Goal: Transaction & Acquisition: Purchase product/service

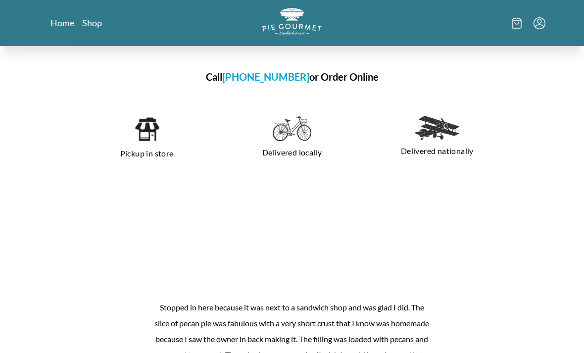
scroll to position [639, 0]
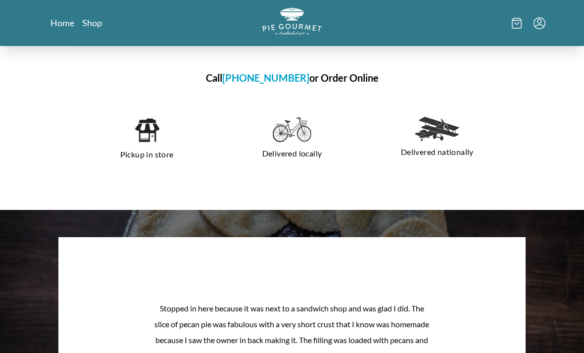
click at [150, 117] on img at bounding box center [146, 130] width 25 height 27
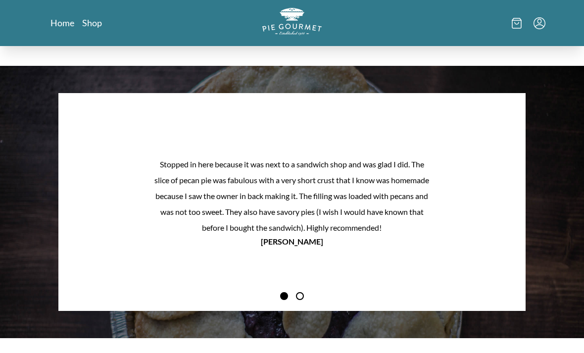
scroll to position [783, 0]
click at [511, 204] on button "Next Product Image" at bounding box center [502, 218] width 32 height 32
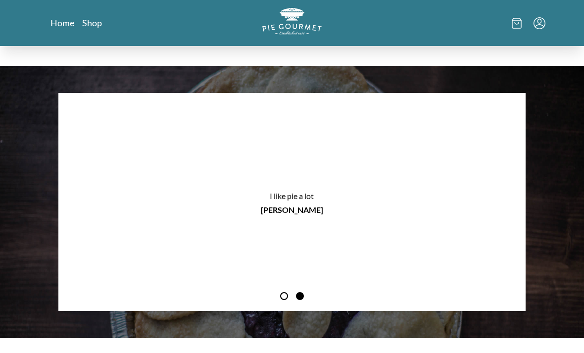
click at [511, 206] on button "Next Product Image" at bounding box center [502, 218] width 32 height 32
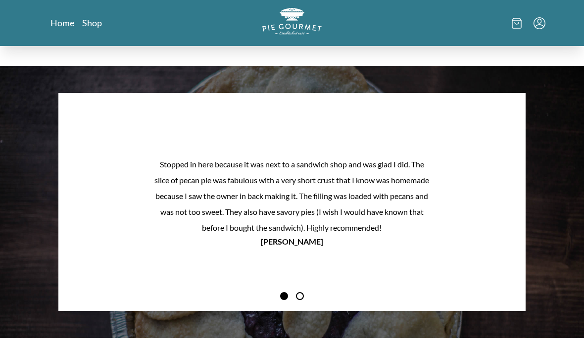
click at [514, 203] on button "Next Product Image" at bounding box center [502, 218] width 32 height 32
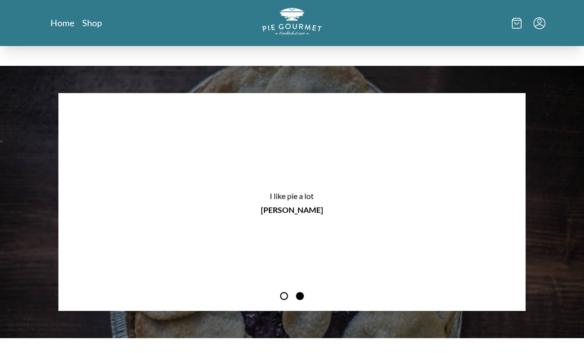
click at [569, 171] on div "Stopped in here because it was next to a sandwich shop and was glad I did. The …" at bounding box center [292, 202] width 584 height 272
click at [570, 176] on div "Stopped in here because it was next to a sandwich shop and was glad I did. The …" at bounding box center [292, 202] width 584 height 272
click at [570, 181] on div "Stopped in here because it was next to a sandwich shop and was glad I did. The …" at bounding box center [292, 202] width 584 height 272
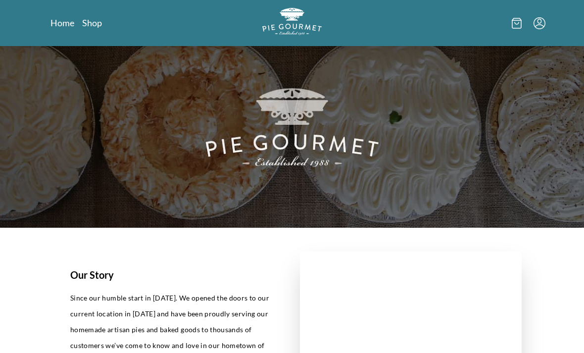
scroll to position [0, 0]
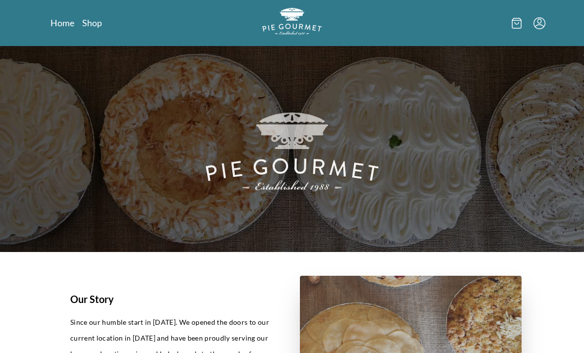
click at [98, 25] on link "Shop" at bounding box center [92, 23] width 20 height 12
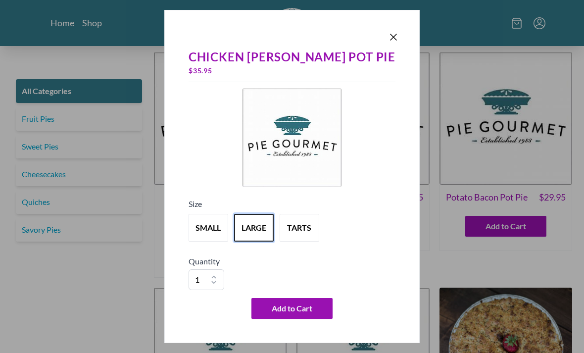
click at [274, 227] on button "large" at bounding box center [254, 228] width 40 height 28
click at [319, 231] on button "tarts" at bounding box center [300, 228] width 40 height 28
click at [224, 271] on select "1 2 3 4 5 6 7 8 9 10" at bounding box center [207, 279] width 36 height 21
click at [224, 273] on select "1 2 3 4 5 6 7 8 9 10" at bounding box center [207, 279] width 36 height 21
click at [224, 281] on select "1 2 3 4 5 6 7 8 9 10" at bounding box center [207, 279] width 36 height 21
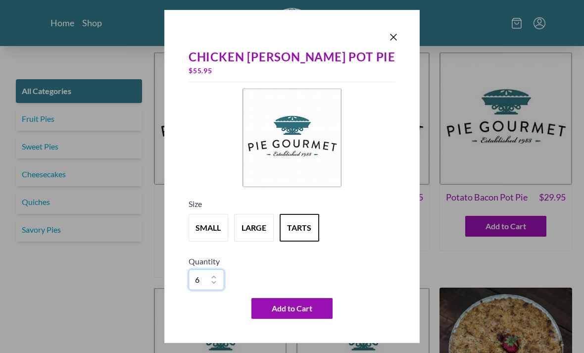
select select "2"
click at [387, 32] on icon "Close panel" at bounding box center [393, 37] width 12 height 12
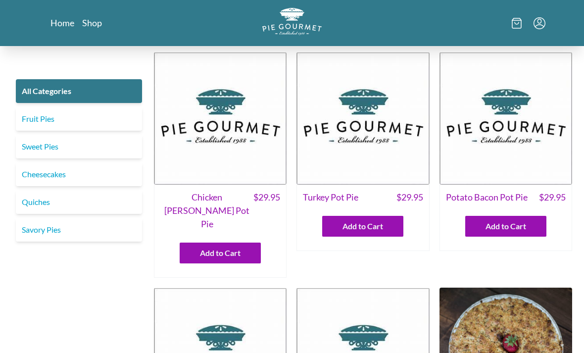
click at [229, 129] on img at bounding box center [220, 118] width 133 height 133
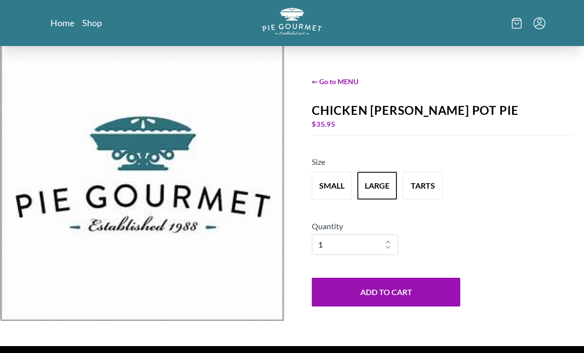
scroll to position [9, 0]
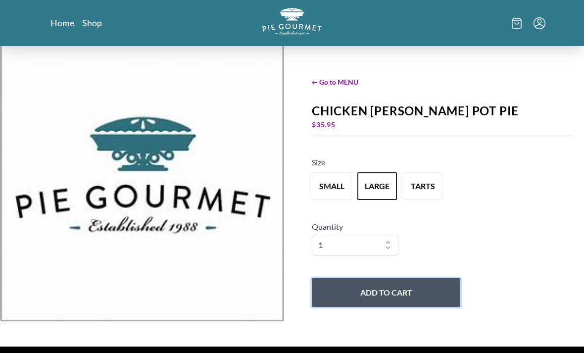
click at [366, 307] on button "Add to Cart" at bounding box center [386, 292] width 148 height 29
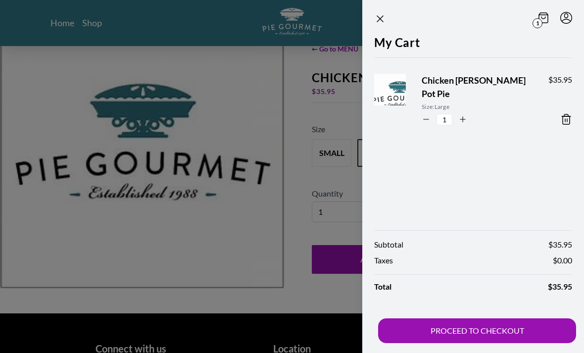
scroll to position [43, 0]
click at [492, 343] on button "PROCEED TO CHECKOUT" at bounding box center [477, 330] width 198 height 25
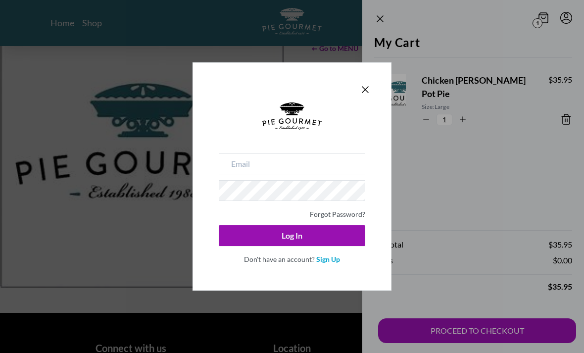
click at [360, 95] on icon "Close panel" at bounding box center [365, 90] width 12 height 12
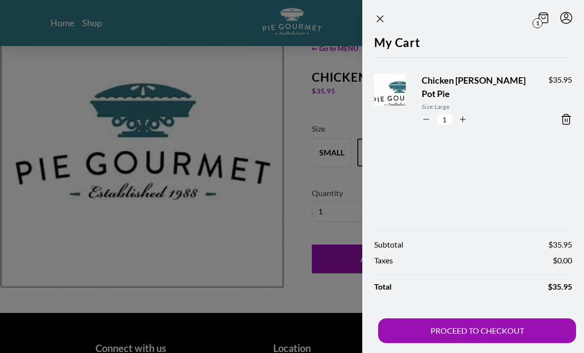
click at [383, 14] on icon "Close panel" at bounding box center [380, 19] width 12 height 12
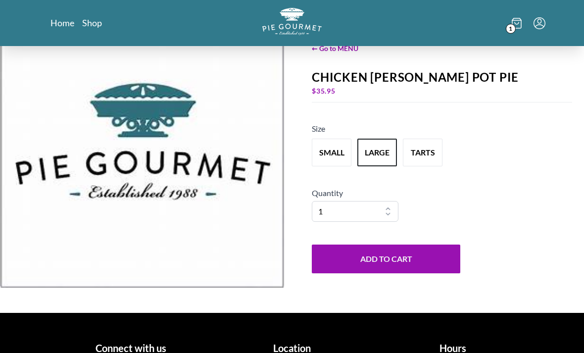
scroll to position [0, 0]
